Goal: Find specific page/section: Find specific page/section

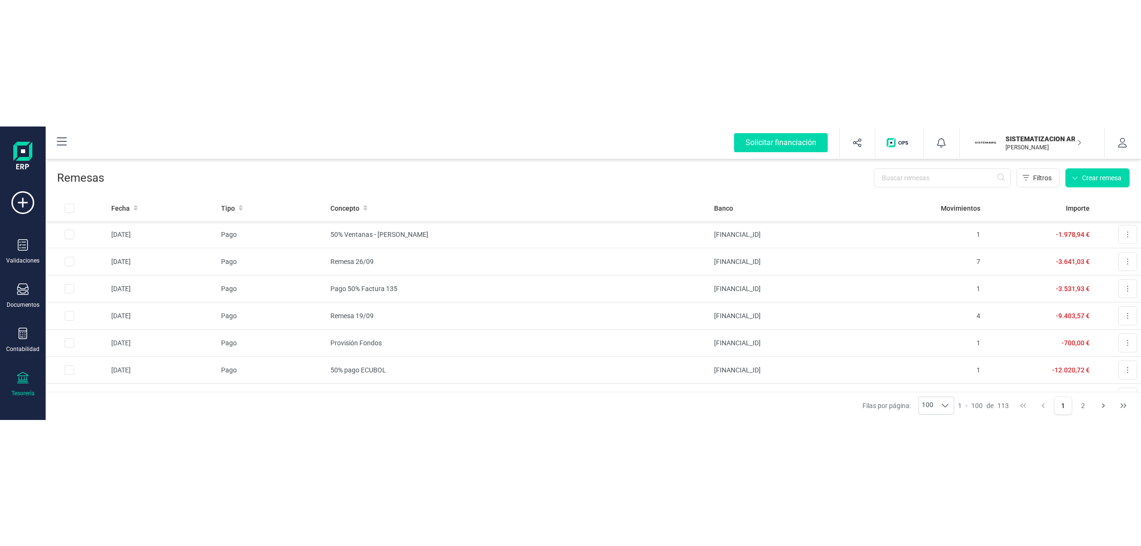
scroll to position [770, 0]
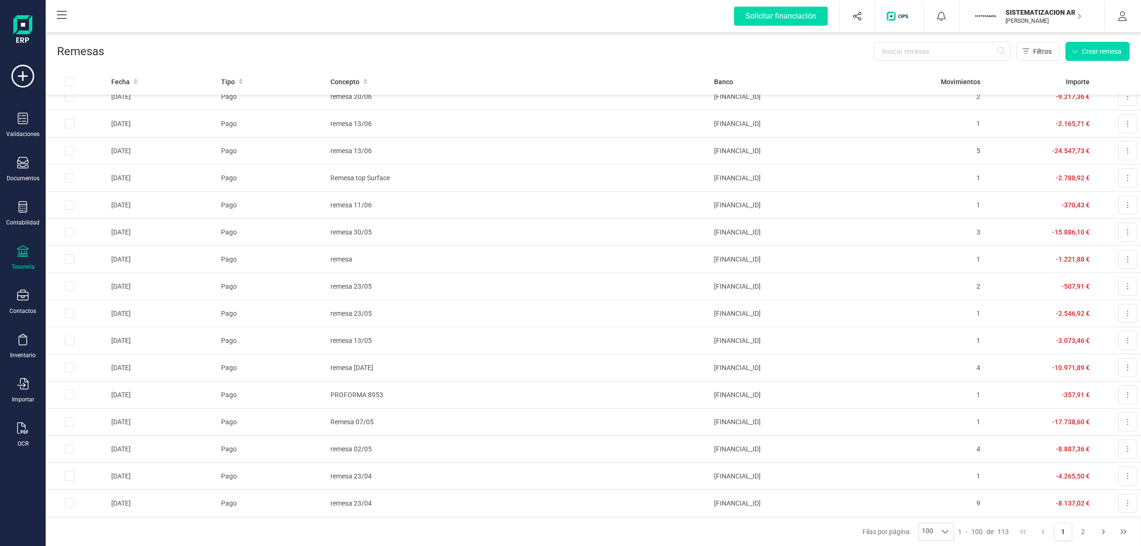
click at [1037, 20] on p "[PERSON_NAME]" at bounding box center [1043, 21] width 76 height 8
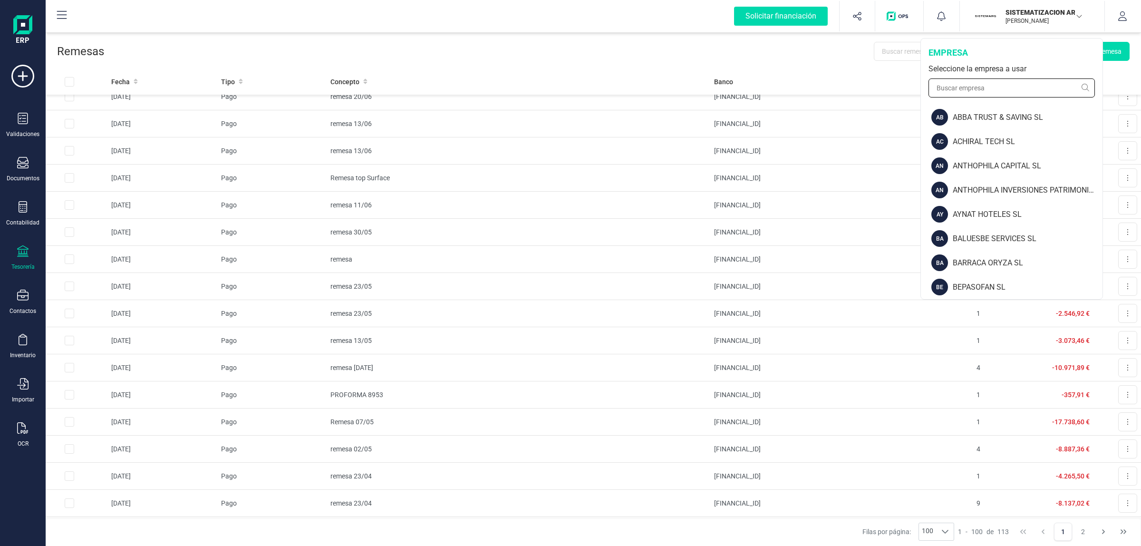
click at [994, 93] on input "text" at bounding box center [1011, 87] width 166 height 19
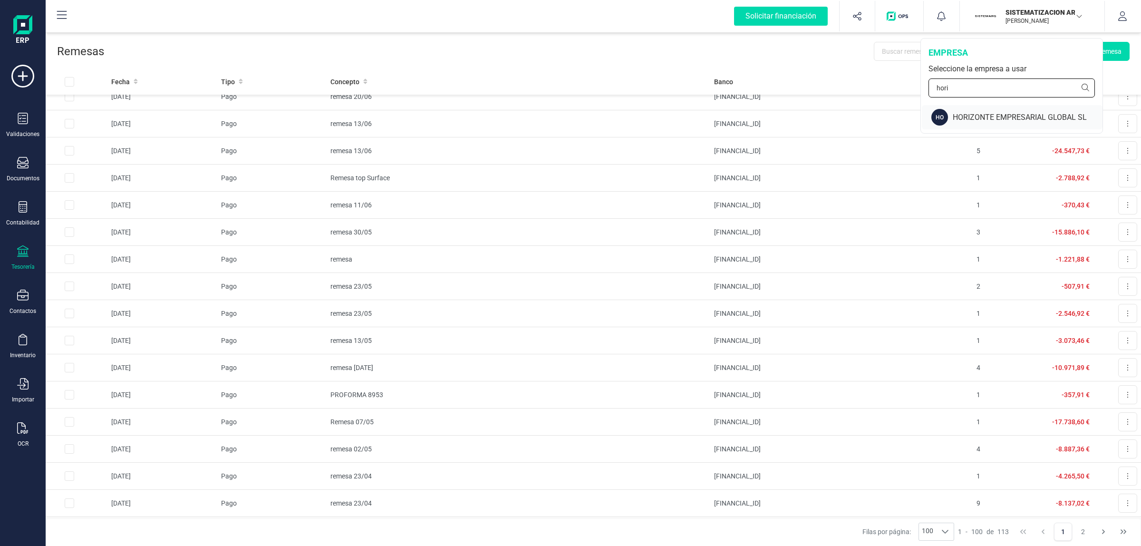
type input "hori"
click at [971, 123] on div "HO HORIZONTE EMPRESARIAL GLOBAL SL" at bounding box center [1012, 117] width 181 height 24
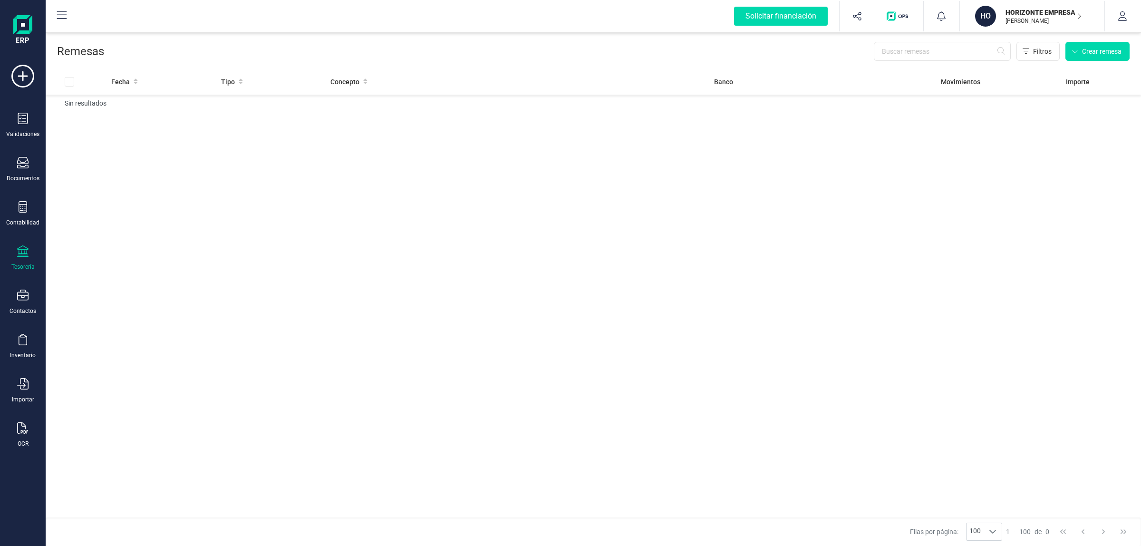
click at [27, 252] on icon at bounding box center [22, 250] width 11 height 11
click at [116, 159] on span "Cuentas bancarias" at bounding box center [116, 161] width 84 height 11
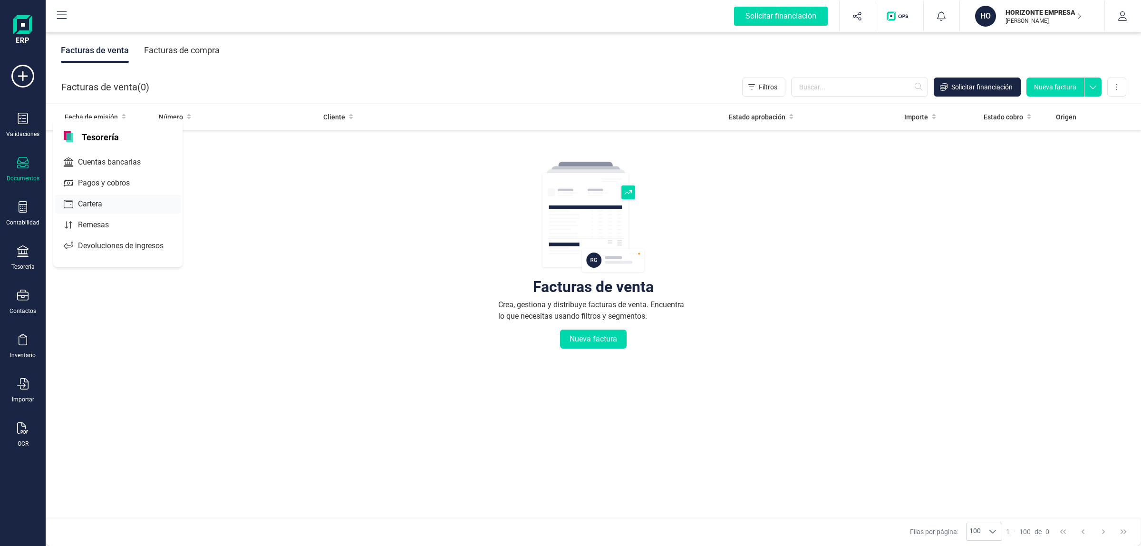
click at [118, 164] on span "Cuentas bancarias" at bounding box center [116, 161] width 84 height 11
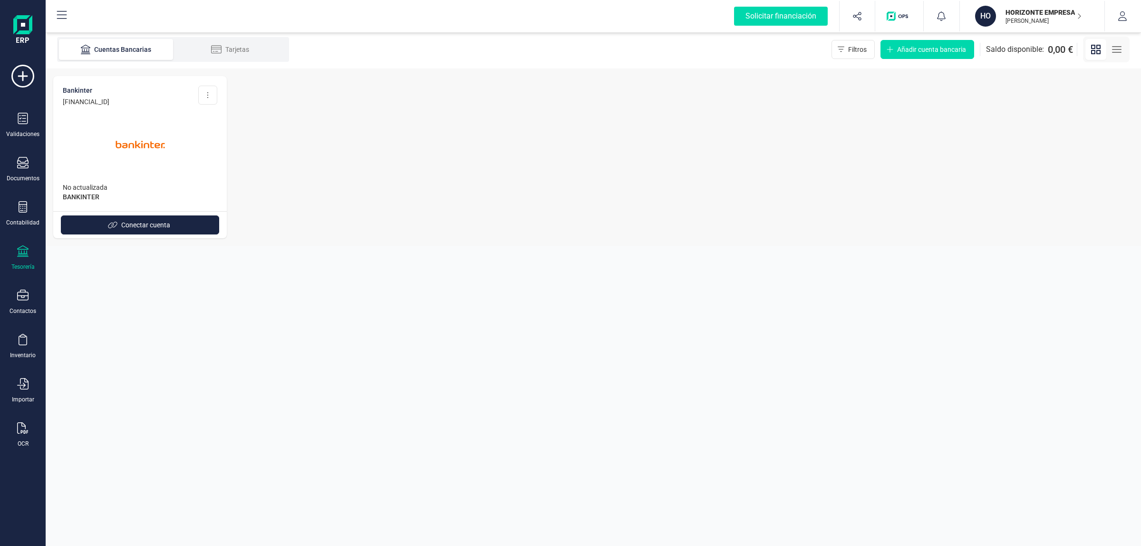
click at [124, 131] on img at bounding box center [140, 145] width 80 height 80
click at [215, 53] on icon at bounding box center [216, 50] width 11 height 10
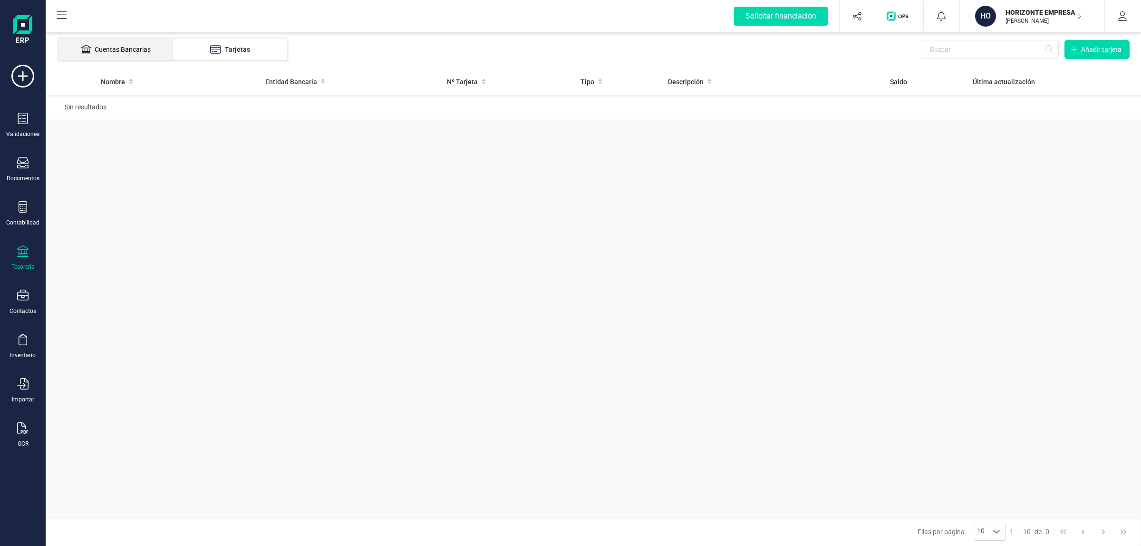
click at [139, 48] on div "Cuentas Bancarias" at bounding box center [116, 50] width 76 height 10
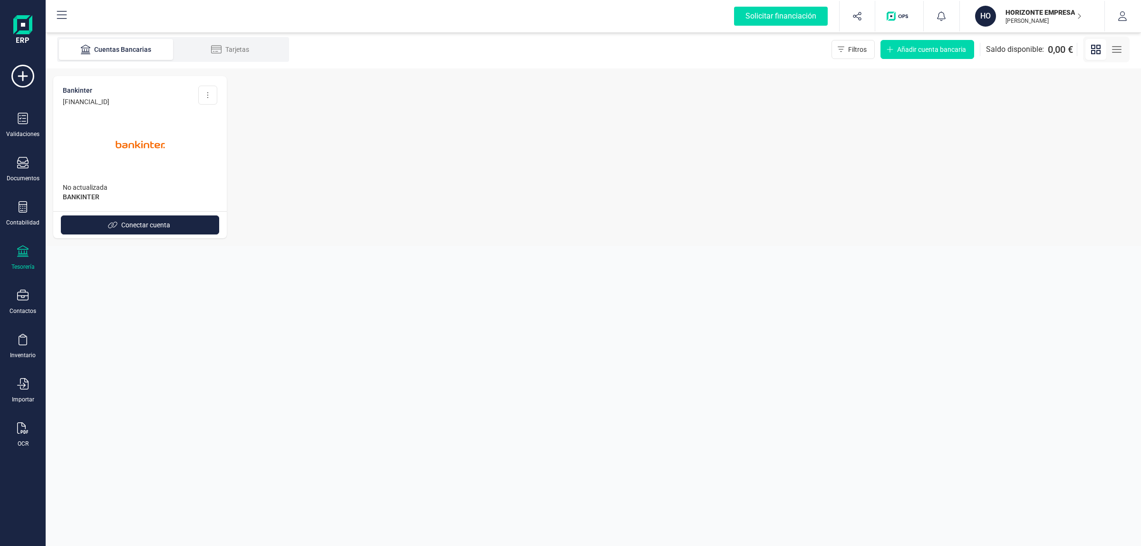
click at [1061, 25] on div "HORIZONTE EMPRESARIAL GLOBAL SL JAVIER DEVELOPER" at bounding box center [1038, 16] width 73 height 21
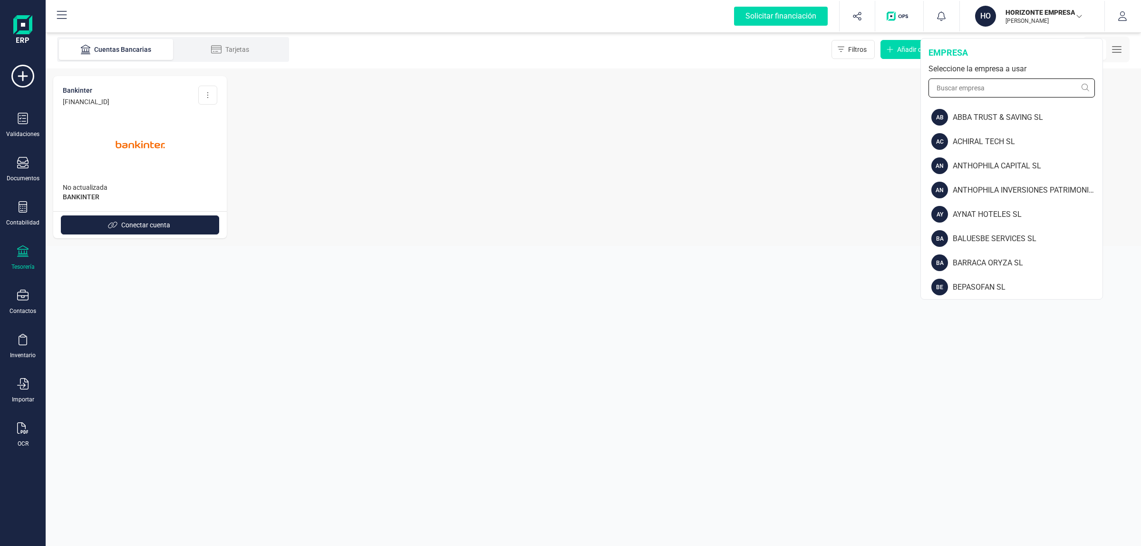
click at [997, 81] on input "text" at bounding box center [1011, 87] width 166 height 19
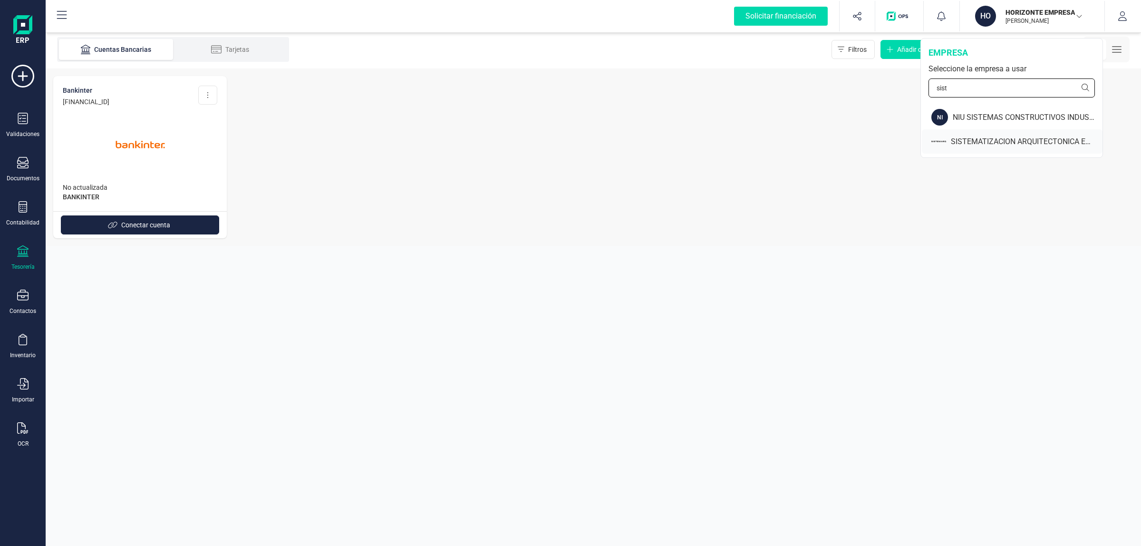
type input "sist"
click at [965, 134] on div "SISTEMATIZACION ARQUITECTONICA EN REFORMAS SL" at bounding box center [1012, 141] width 181 height 24
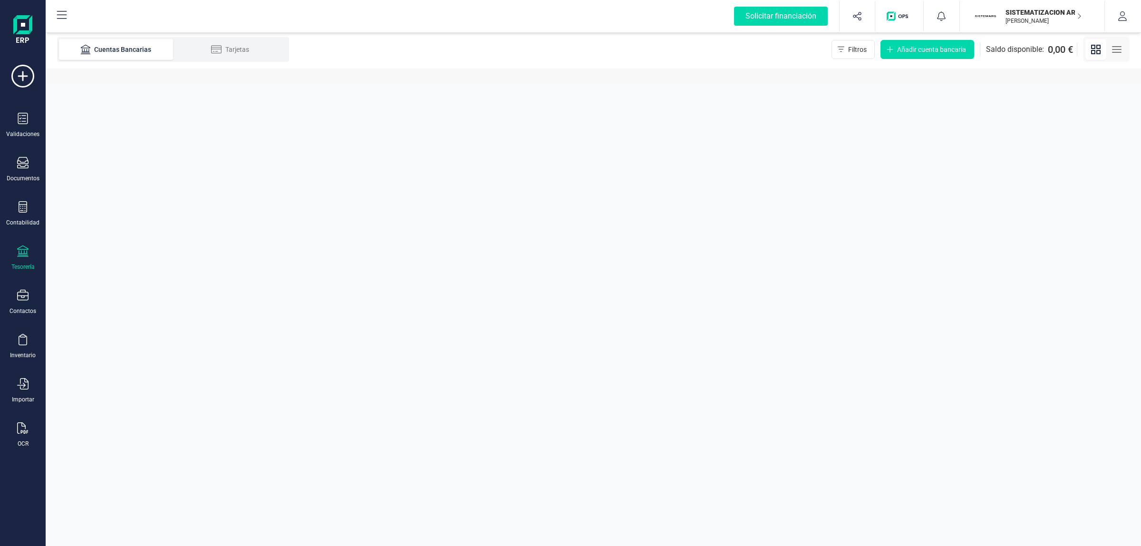
click at [18, 263] on div "Tesorería" at bounding box center [22, 267] width 23 height 8
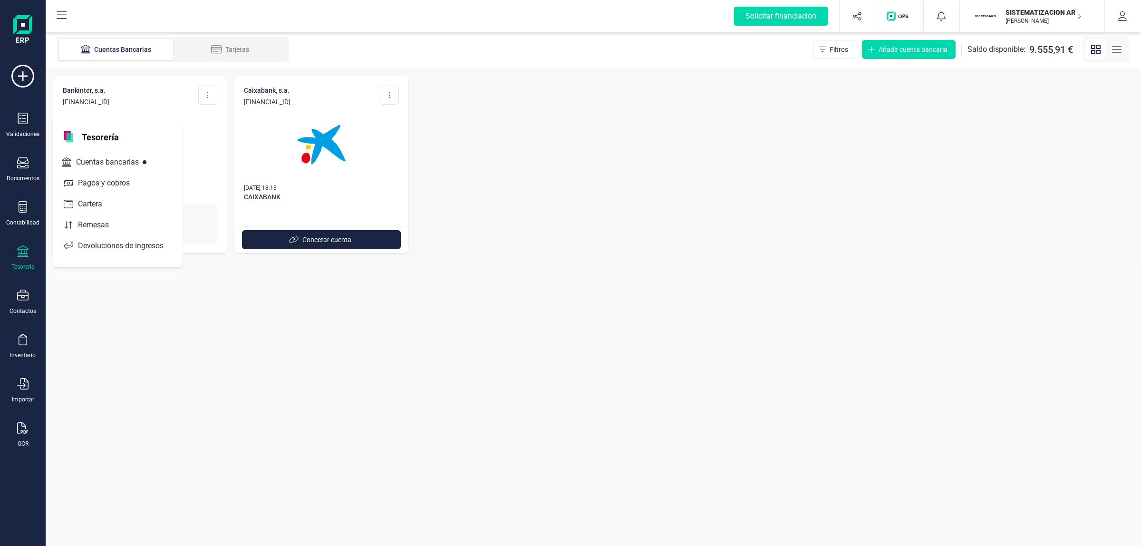
click at [77, 231] on div "Remesas" at bounding box center [117, 224] width 125 height 19
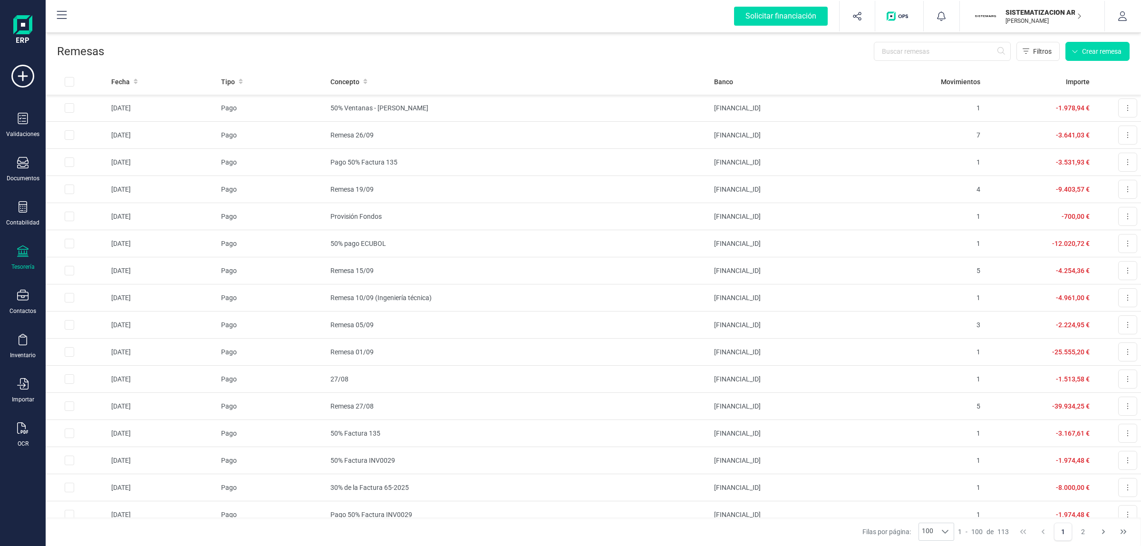
click at [740, 63] on div "Remesas Filtros Crear remesa" at bounding box center [593, 49] width 1095 height 38
click at [1099, 133] on span "Descargar documento" at bounding box center [1096, 131] width 66 height 10
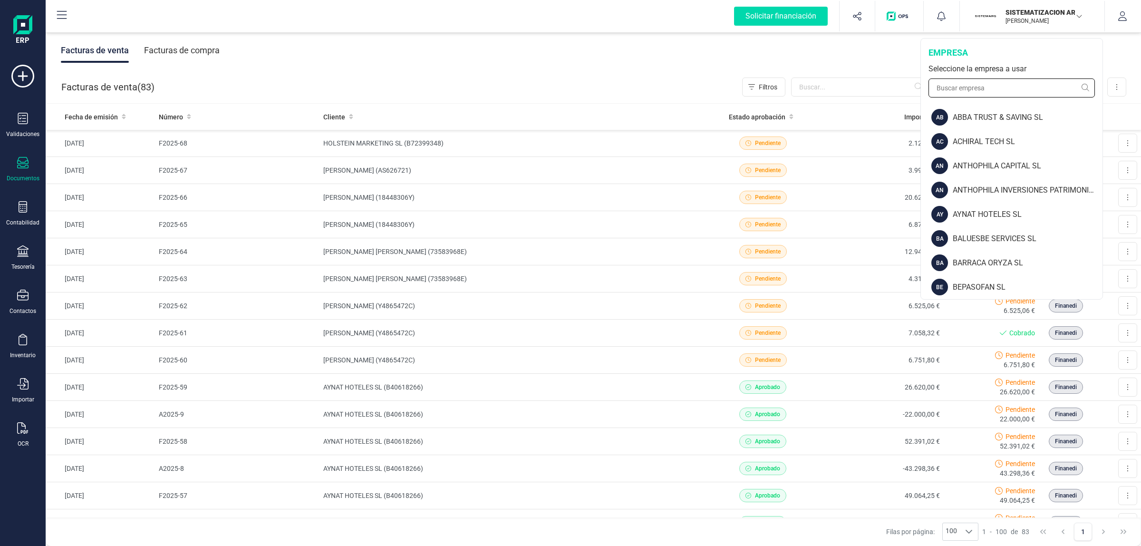
click at [1018, 95] on input "text" at bounding box center [1011, 87] width 166 height 19
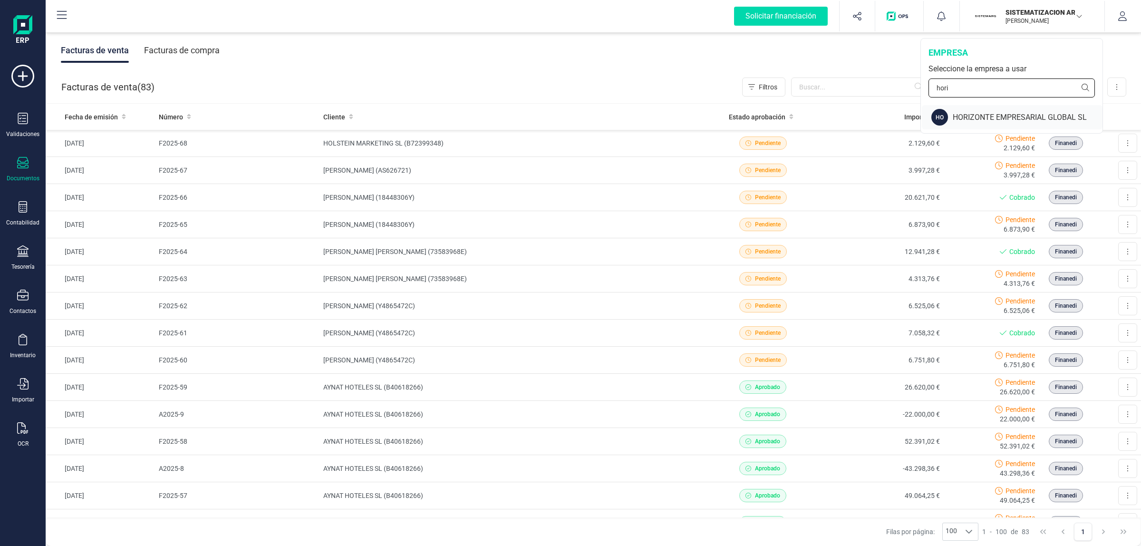
type input "hori"
click at [999, 113] on div "HORIZONTE EMPRESARIAL GLOBAL SL" at bounding box center [1028, 117] width 150 height 11
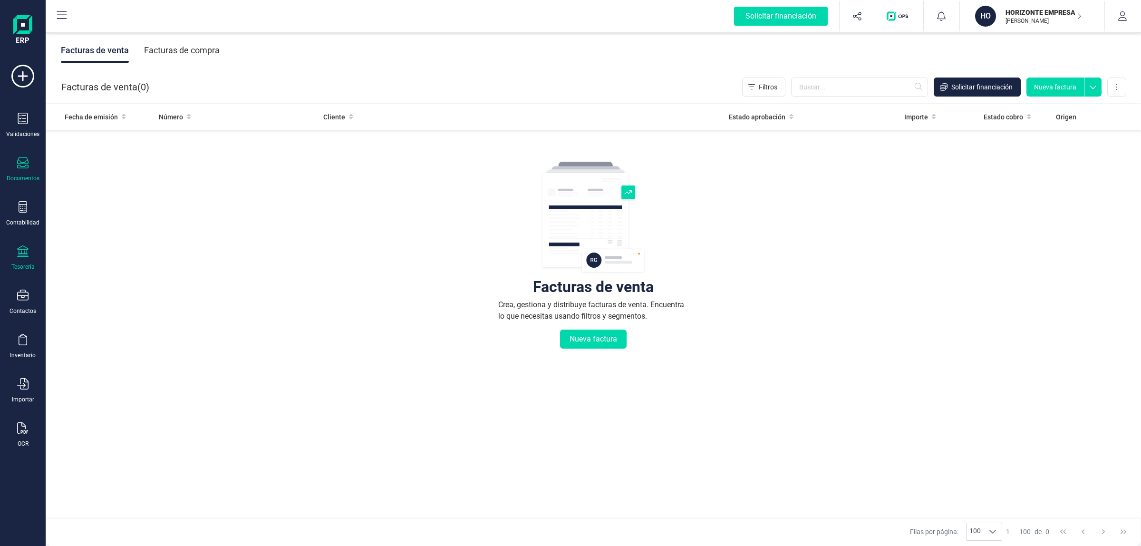
click at [31, 256] on div "Tesorería" at bounding box center [23, 257] width 38 height 25
click at [150, 160] on div at bounding box center [149, 162] width 17 height 4
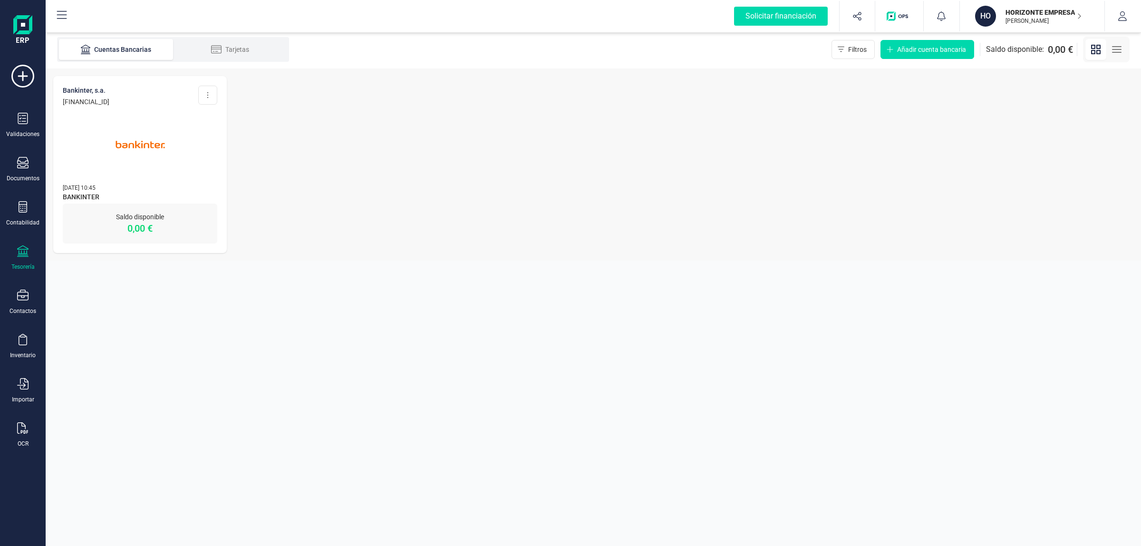
click at [135, 141] on img at bounding box center [140, 145] width 80 height 80
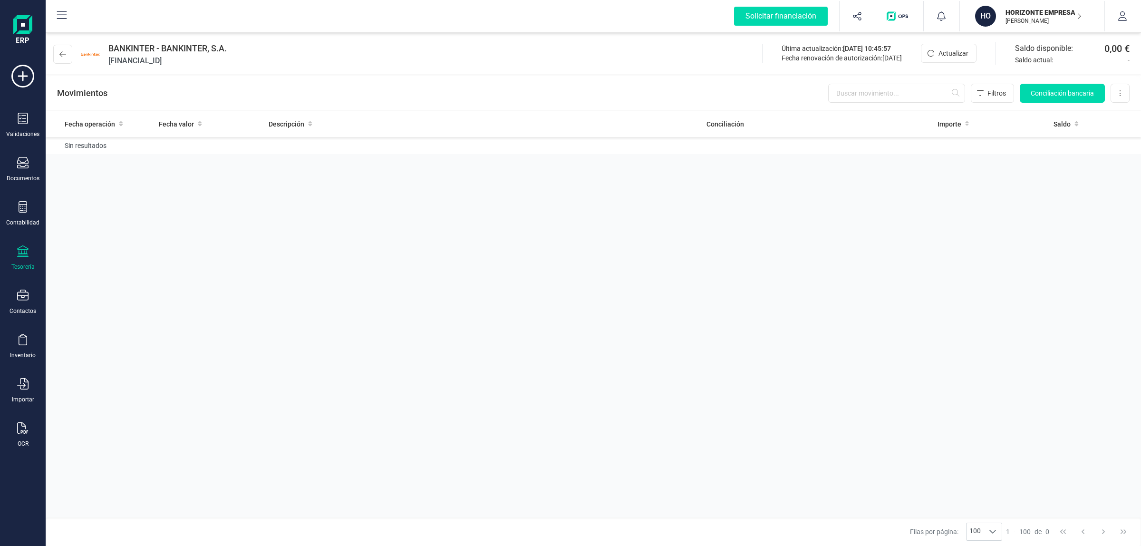
click at [954, 39] on div "BANKINTER - BANKINTER, S.A. ES3201280720150100097962 Última actualización: 01/1…" at bounding box center [593, 52] width 1095 height 44
click at [948, 53] on span "Actualizar" at bounding box center [953, 53] width 30 height 10
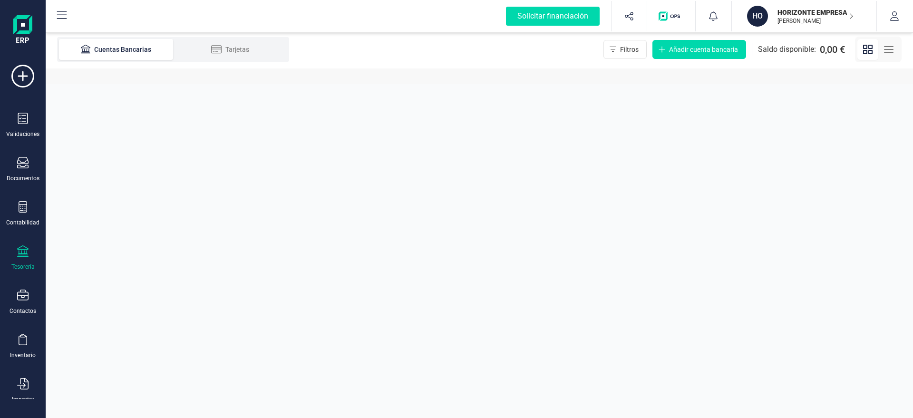
click at [797, 18] on p "[PERSON_NAME]" at bounding box center [815, 21] width 76 height 8
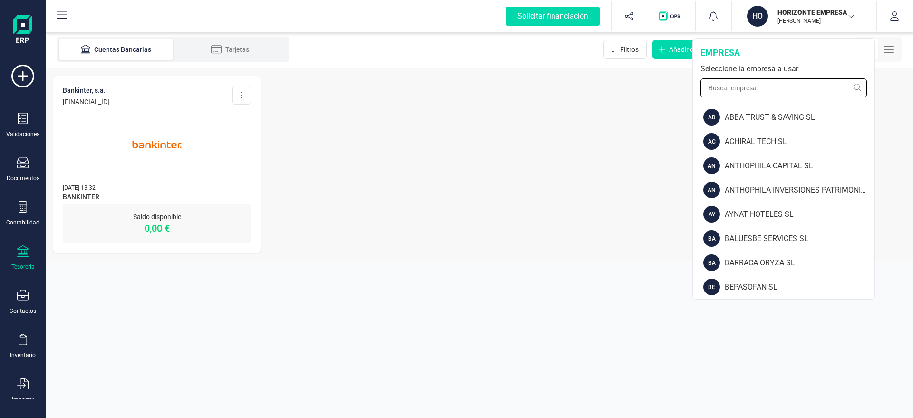
click at [771, 86] on input "text" at bounding box center [783, 87] width 166 height 19
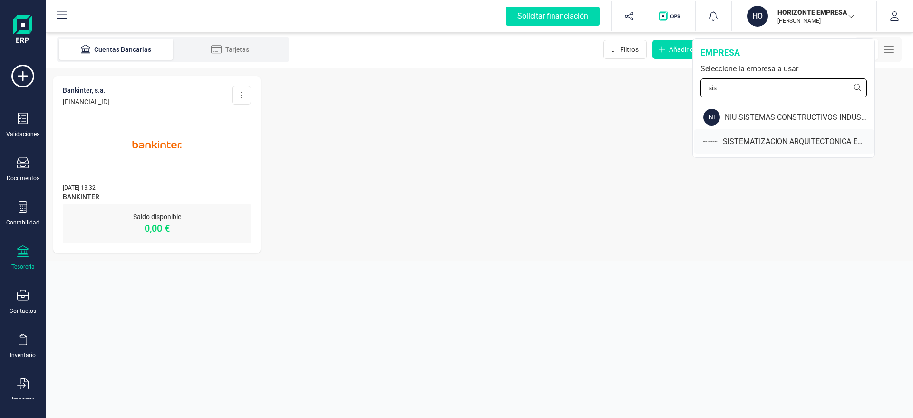
type input "sis"
click at [741, 134] on div "SISTEMATIZACION ARQUITECTONICA EN REFORMAS SL" at bounding box center [784, 141] width 181 height 24
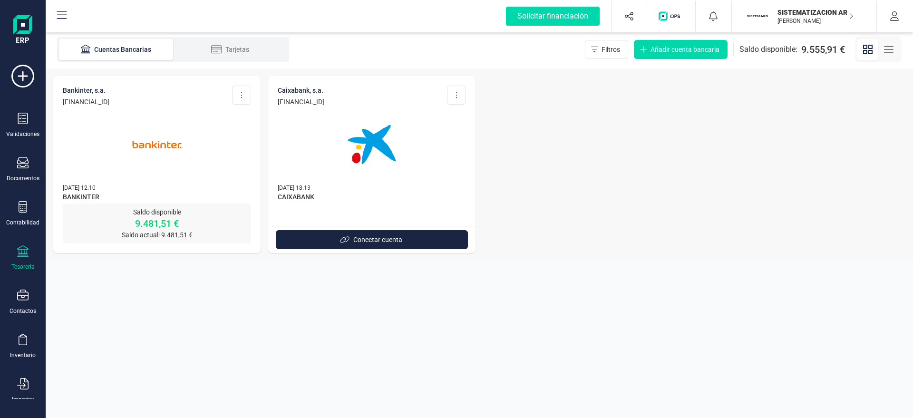
click at [157, 163] on img at bounding box center [157, 145] width 80 height 80
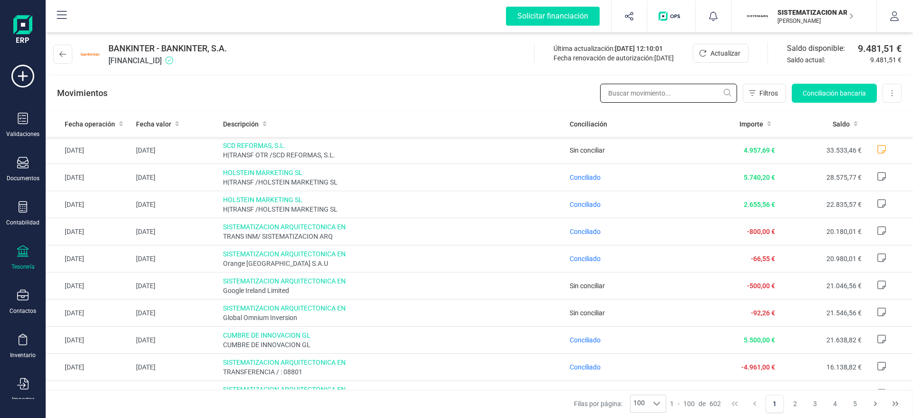
click at [665, 87] on input "text" at bounding box center [668, 93] width 137 height 19
type input "f"
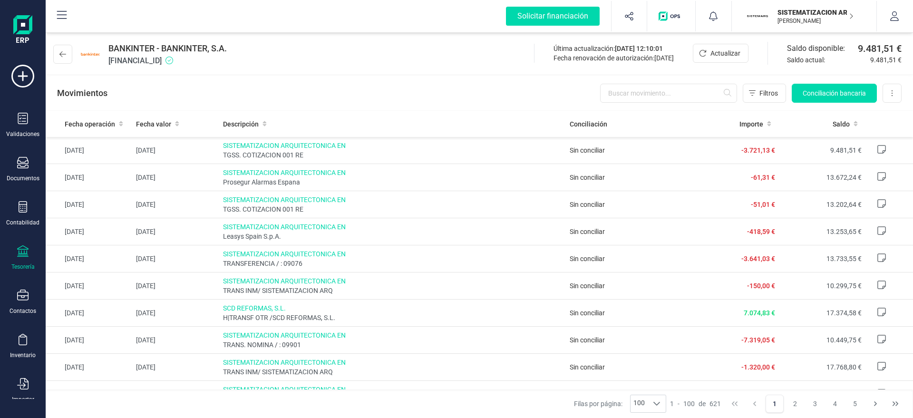
click at [678, 108] on div "Movimientos Filtros Conciliación bancaria Descargar Excel Eliminar cuenta" at bounding box center [479, 93] width 867 height 34
click at [65, 47] on button at bounding box center [62, 54] width 19 height 19
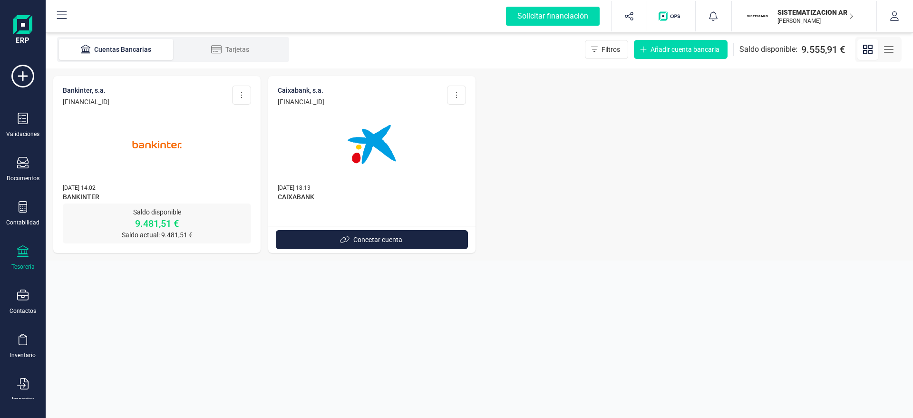
click at [135, 165] on img at bounding box center [157, 145] width 80 height 80
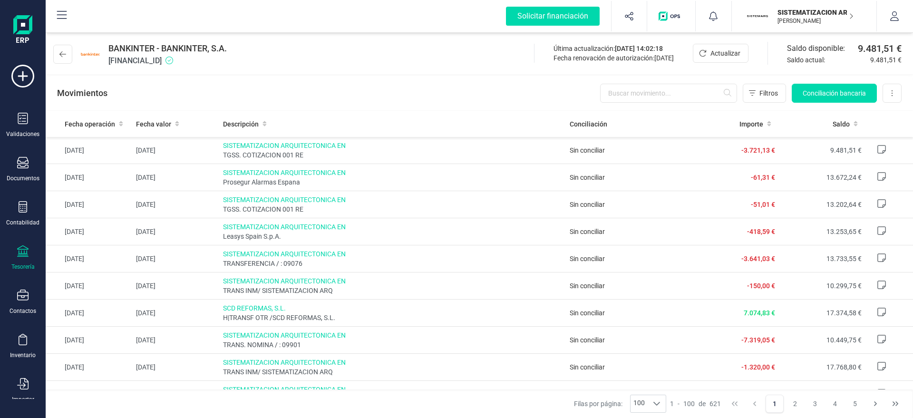
click at [392, 65] on div "BANKINTER - BANKINTER, S.A. [FINANCIAL_ID] Última actualización: [DATE] 14:02:1…" at bounding box center [479, 52] width 867 height 44
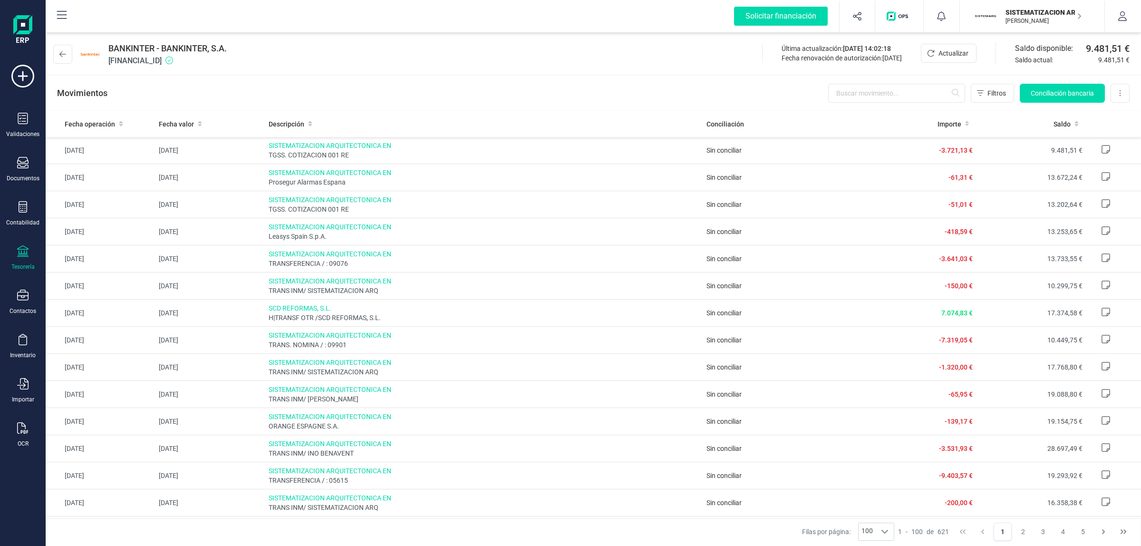
click at [493, 78] on div "Movimientos Filtros Conciliación bancaria Descargar Excel Eliminar cuenta" at bounding box center [593, 93] width 1095 height 34
click at [641, 74] on div "BANKINTER - BANKINTER, S.A. [FINANCIAL_ID] Última actualización: [DATE] 14:02:1…" at bounding box center [593, 52] width 1095 height 44
